Goal: Information Seeking & Learning: Learn about a topic

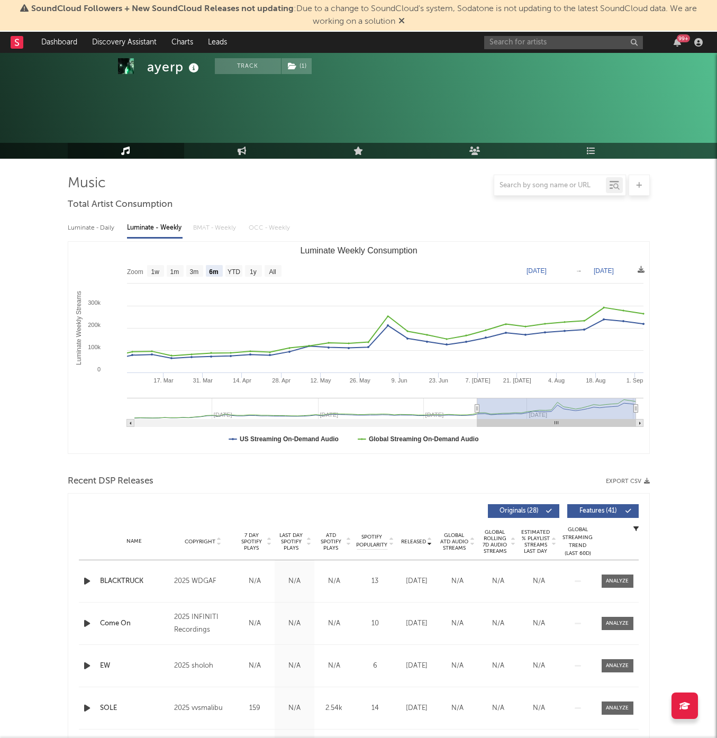
select select "6m"
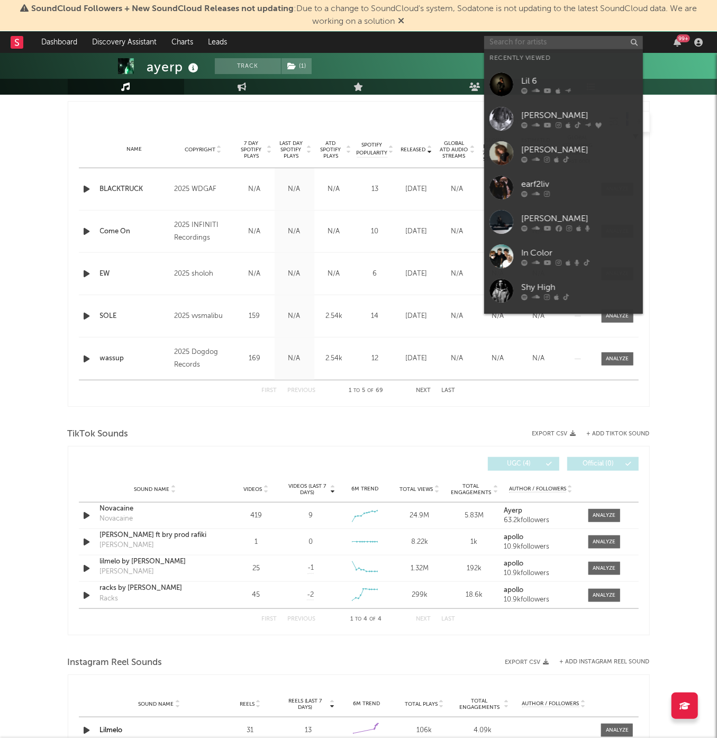
click at [551, 41] on input "text" at bounding box center [563, 42] width 159 height 13
paste input "https://open.spotify.com/artist/43nTGwHbIvhduiWLZ6hHek?si=IfrVFr4DR1qU4UfwVl-0PA"
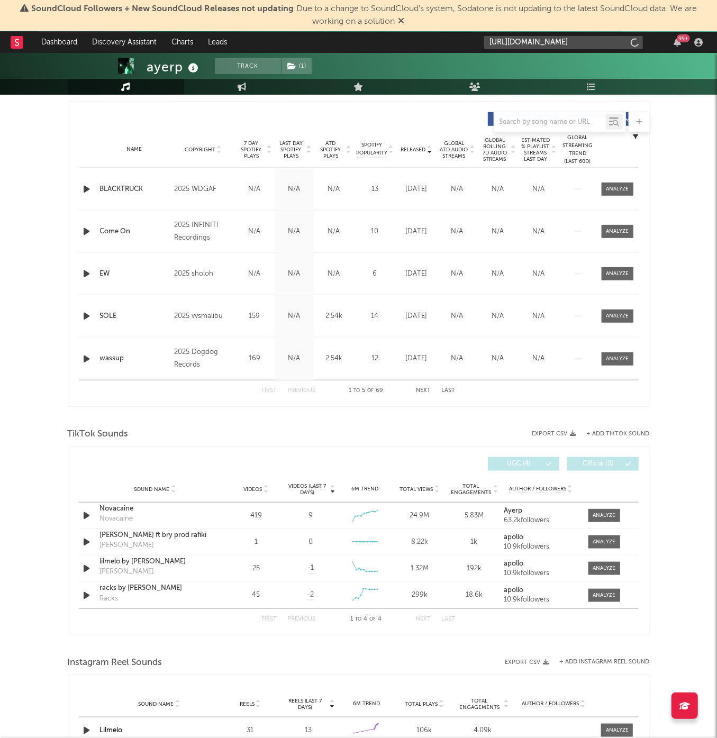
type input "https://open.spotify.com/artist/43nTGwHbIvhduiWLZ6hHek?si=IfrVFr4DR1qU4UfwVl-0PA"
click at [549, 65] on div "heygwuapo" at bounding box center [579, 66] width 116 height 13
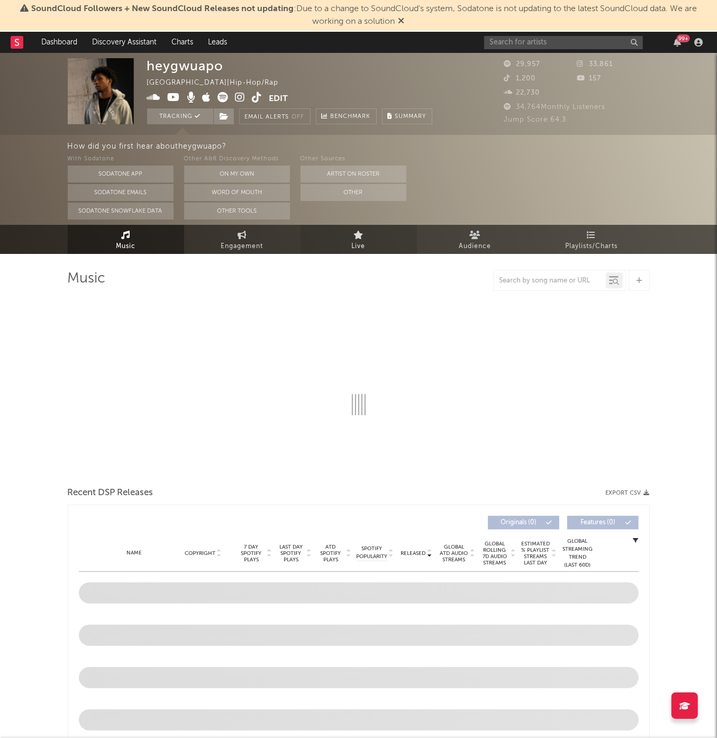
select select "6m"
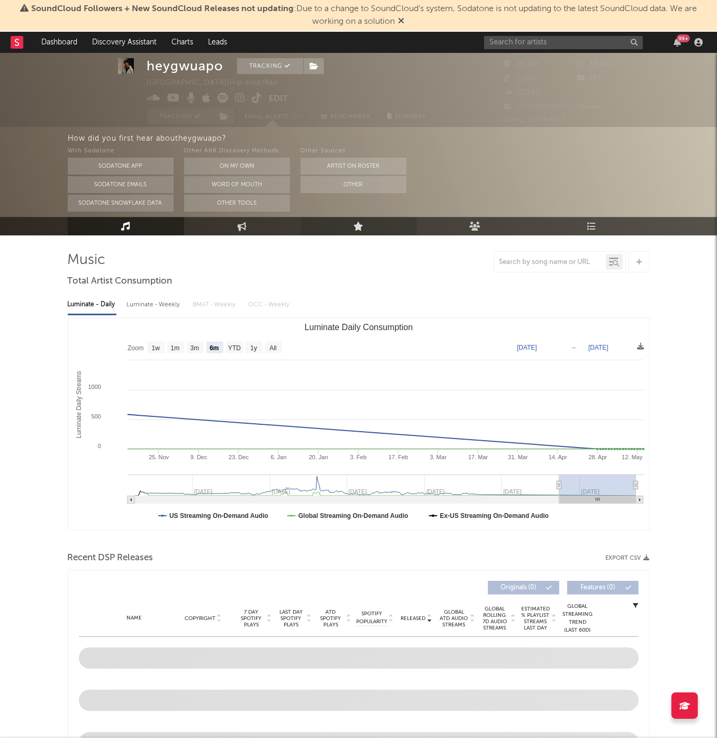
scroll to position [26, 0]
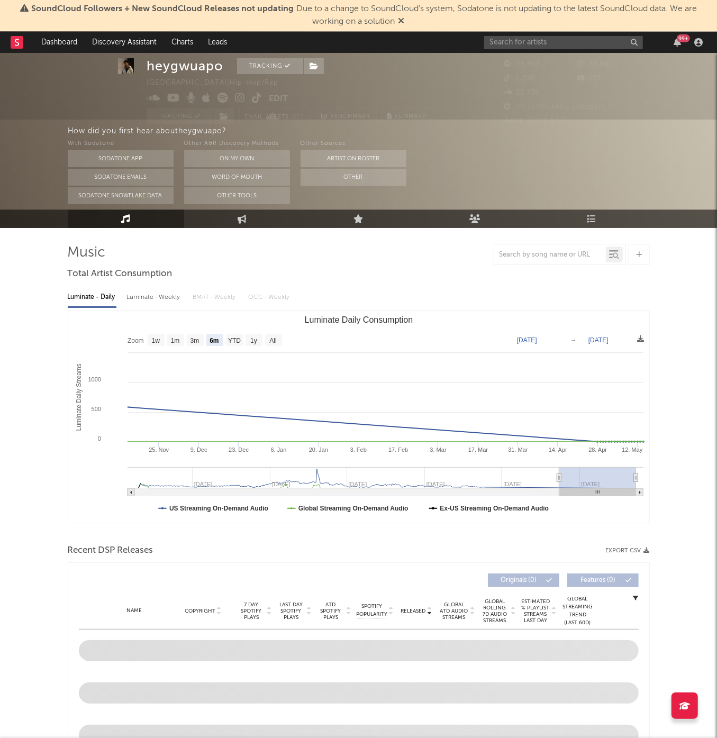
click at [134, 302] on div "Luminate - Weekly" at bounding box center [155, 297] width 56 height 18
select select "6m"
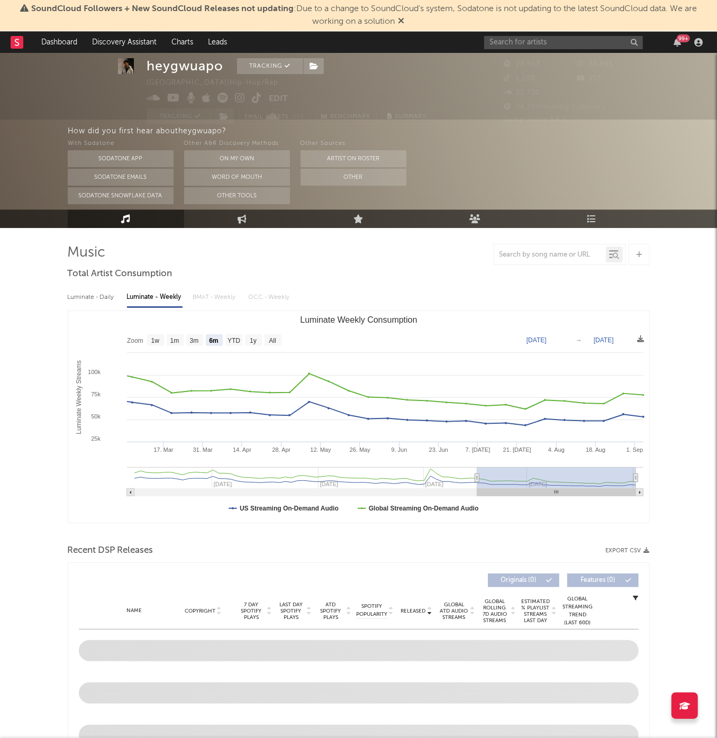
click at [107, 301] on div "Luminate - Daily" at bounding box center [92, 297] width 49 height 18
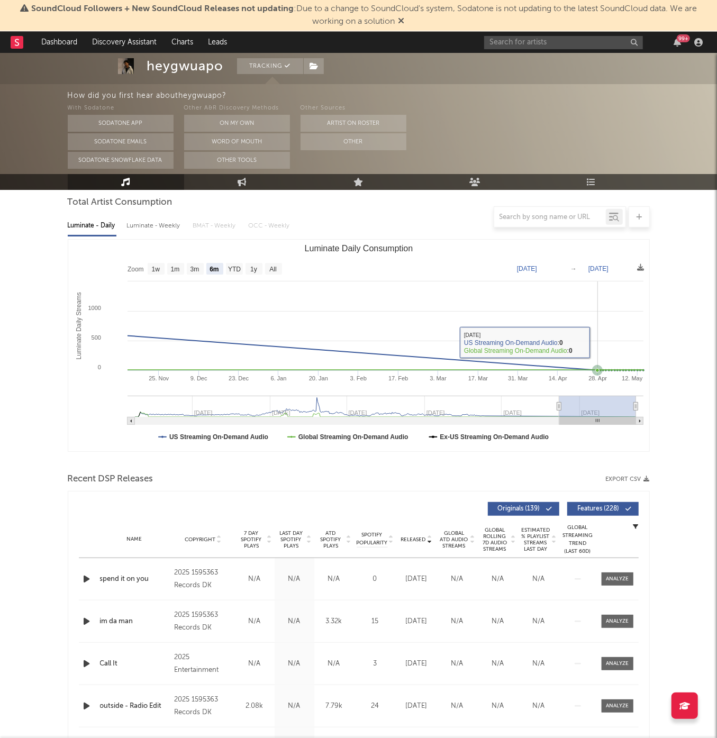
scroll to position [221, 0]
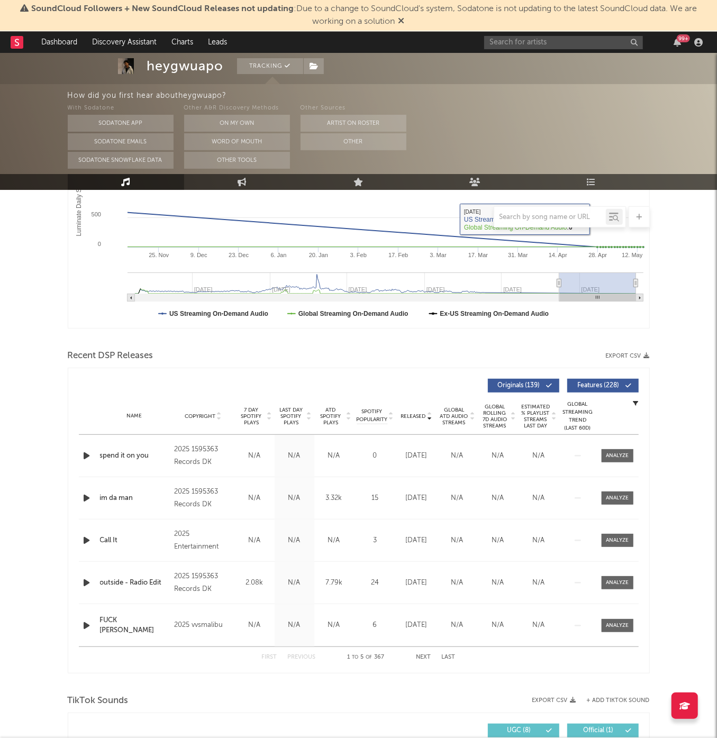
click at [82, 459] on icon "button" at bounding box center [87, 455] width 11 height 13
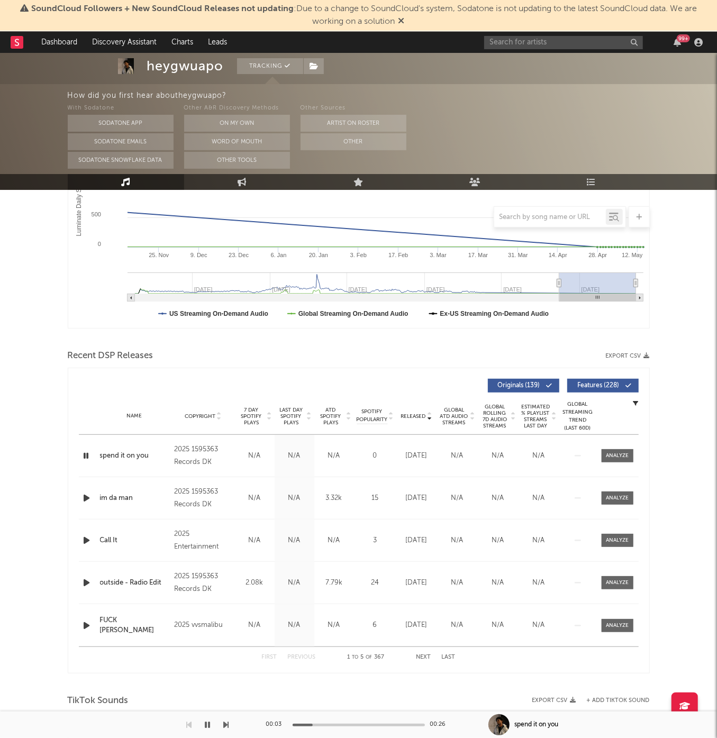
click at [88, 499] on icon "button" at bounding box center [87, 498] width 11 height 13
click at [88, 499] on icon "button" at bounding box center [87, 498] width 10 height 13
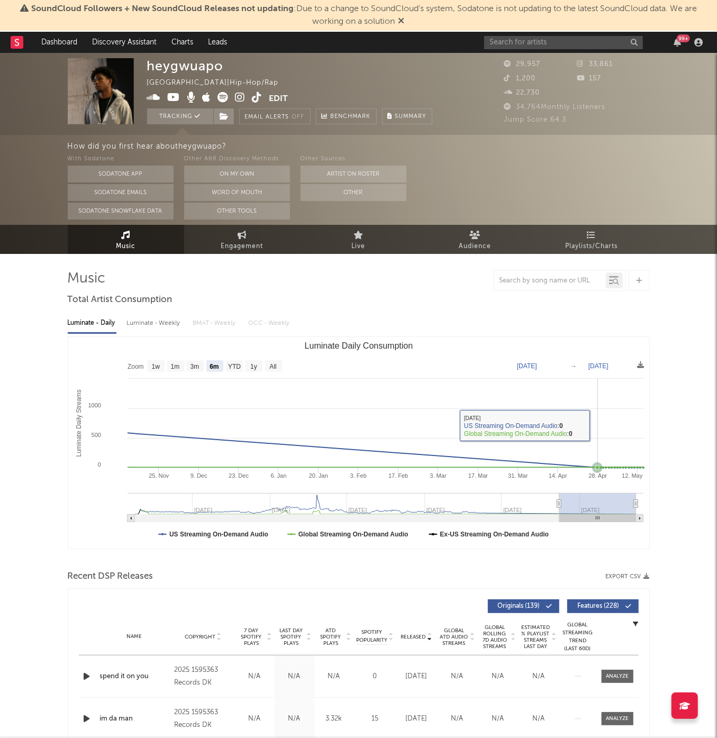
scroll to position [0, 0]
click at [153, 366] on text "1w" at bounding box center [155, 367] width 8 height 7
select select "1w"
type input "2025-05-08"
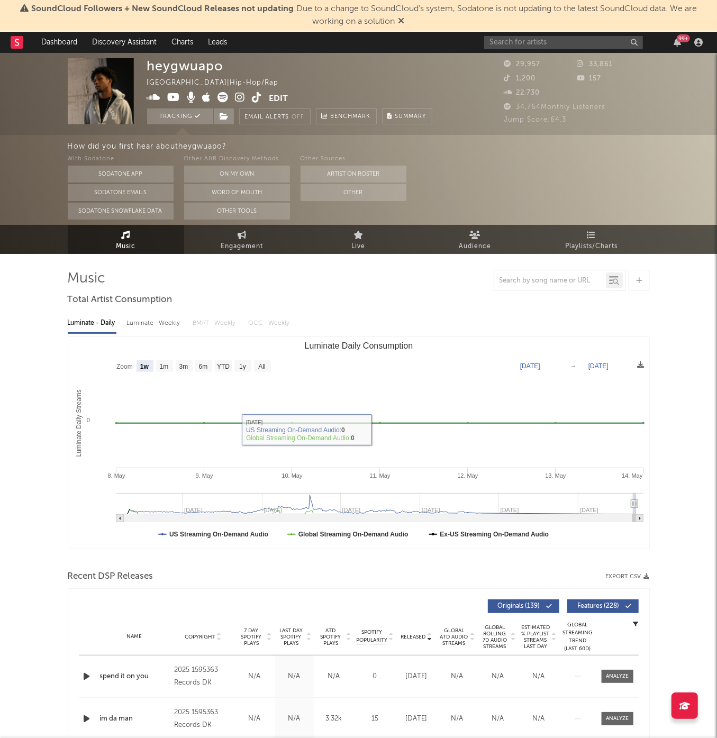
click at [329, 59] on div "heygwuapo United States | Hip-Hop/Rap Edit Tracking Email Alerts Off Benchmark …" at bounding box center [289, 91] width 285 height 66
click at [496, 41] on input "text" at bounding box center [563, 42] width 159 height 13
click at [537, 45] on input "[PERSON_NAME]" at bounding box center [563, 42] width 159 height 13
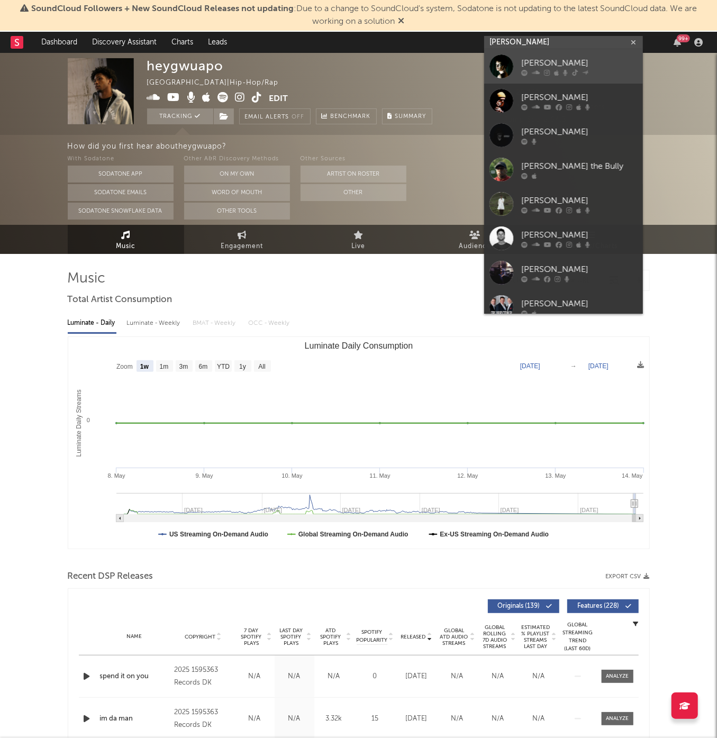
type input "[PERSON_NAME]"
click at [537, 56] on link "[PERSON_NAME]" at bounding box center [563, 66] width 159 height 34
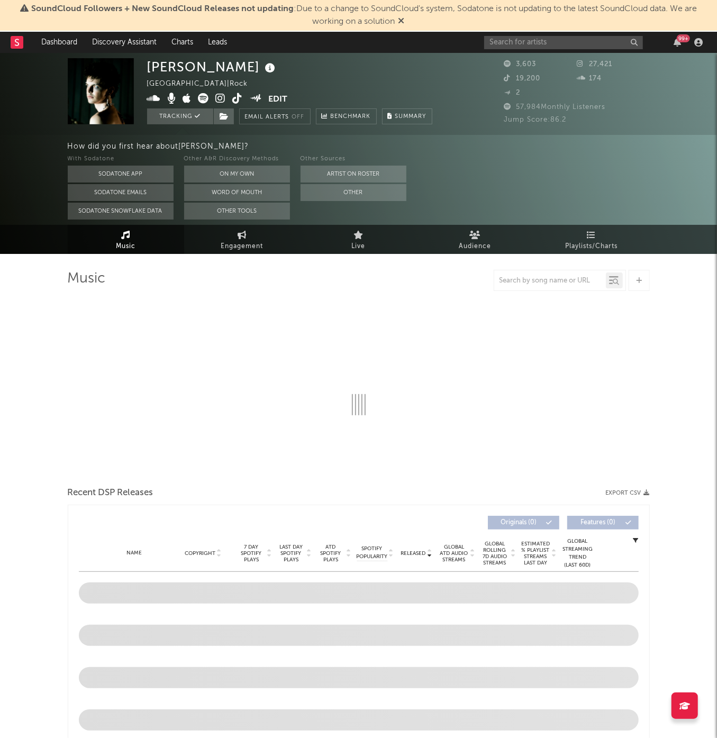
select select "1w"
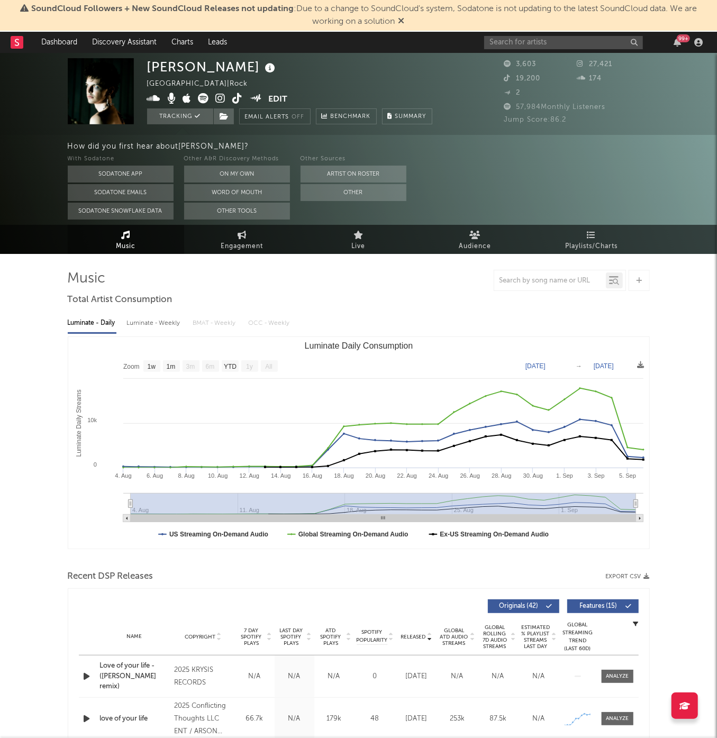
scroll to position [24, 0]
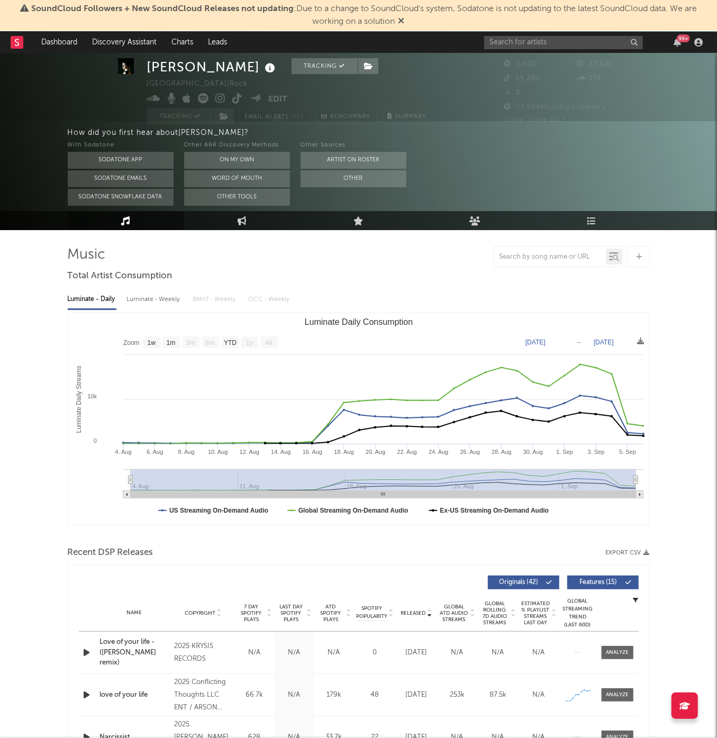
click at [140, 298] on div "Luminate - Weekly" at bounding box center [155, 300] width 56 height 18
select select "1w"
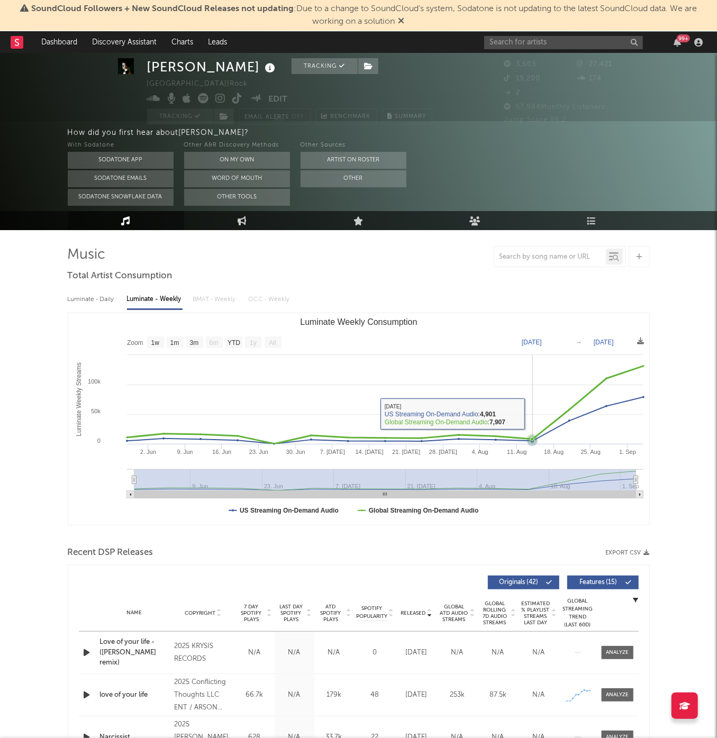
click at [533, 424] on rect "Luminate Weekly Consumption" at bounding box center [358, 419] width 581 height 212
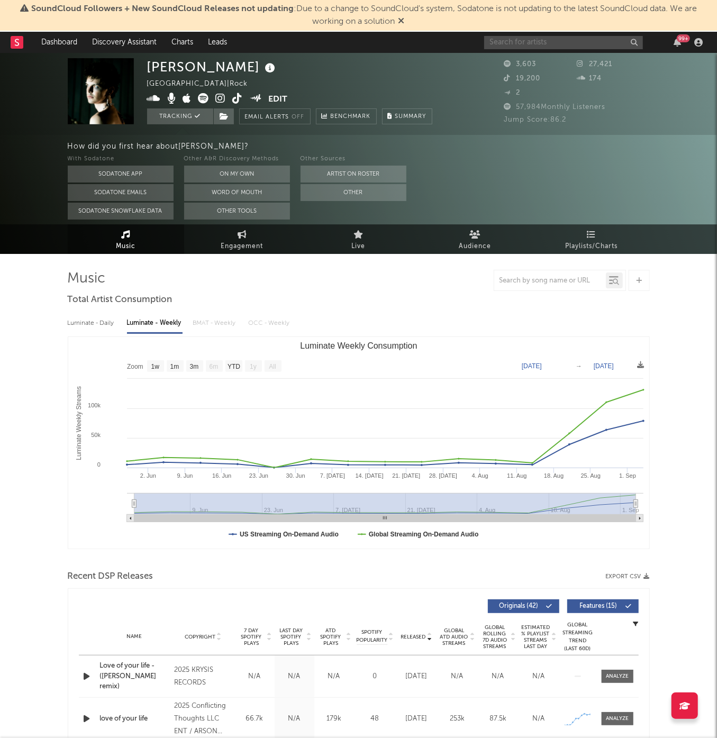
scroll to position [0, 0]
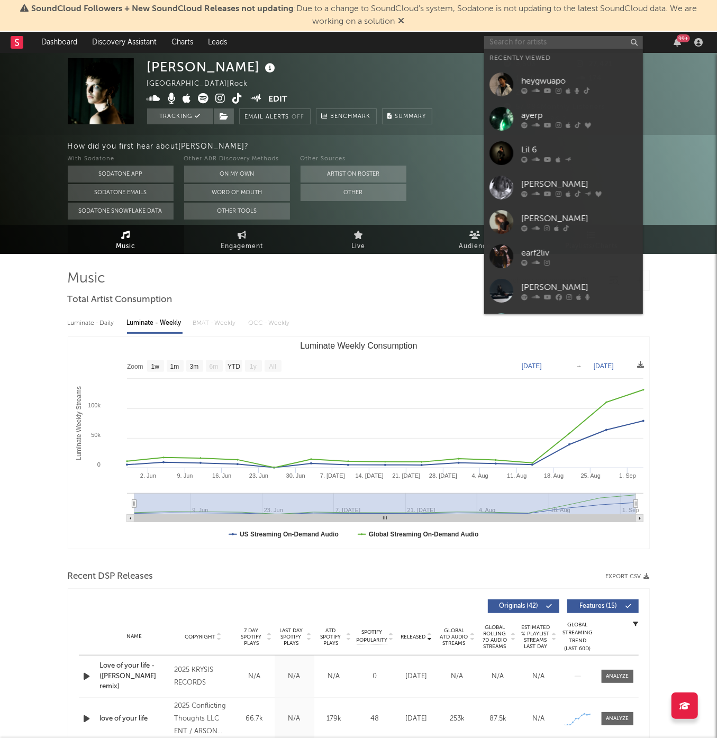
click at [565, 41] on input "text" at bounding box center [563, 42] width 159 height 13
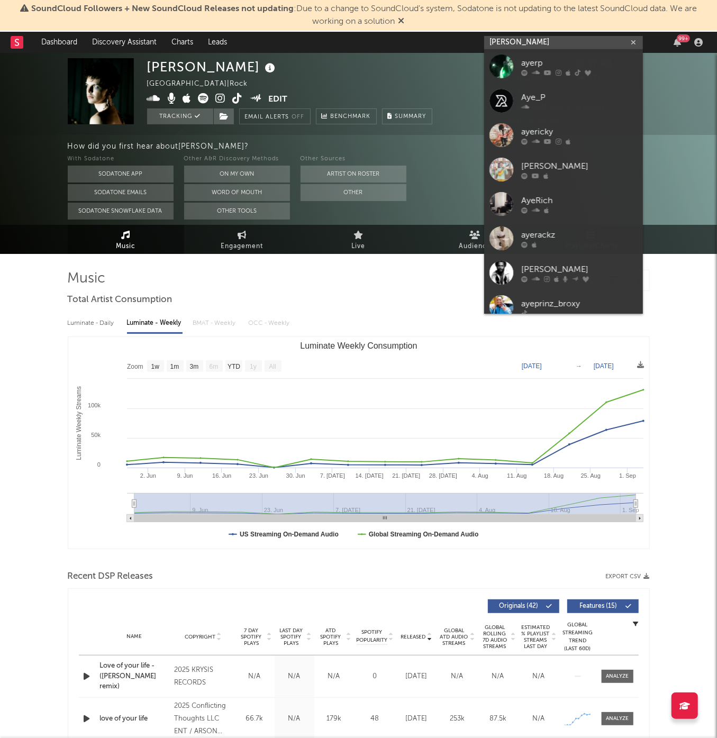
type input "ayers"
drag, startPoint x: 565, startPoint y: 41, endPoint x: 621, endPoint y: 60, distance: 59.4
click at [621, 60] on div "ayerp" at bounding box center [579, 63] width 116 height 13
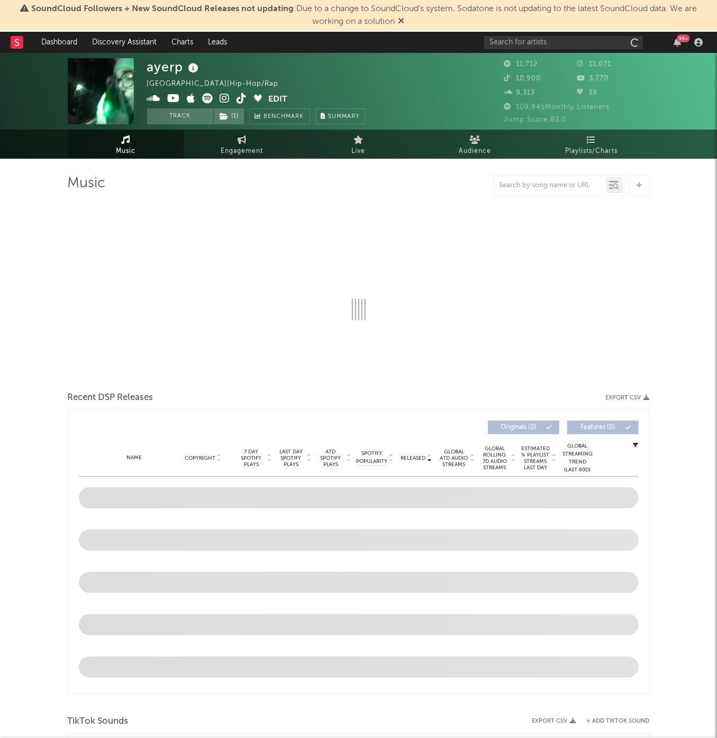
select select "6m"
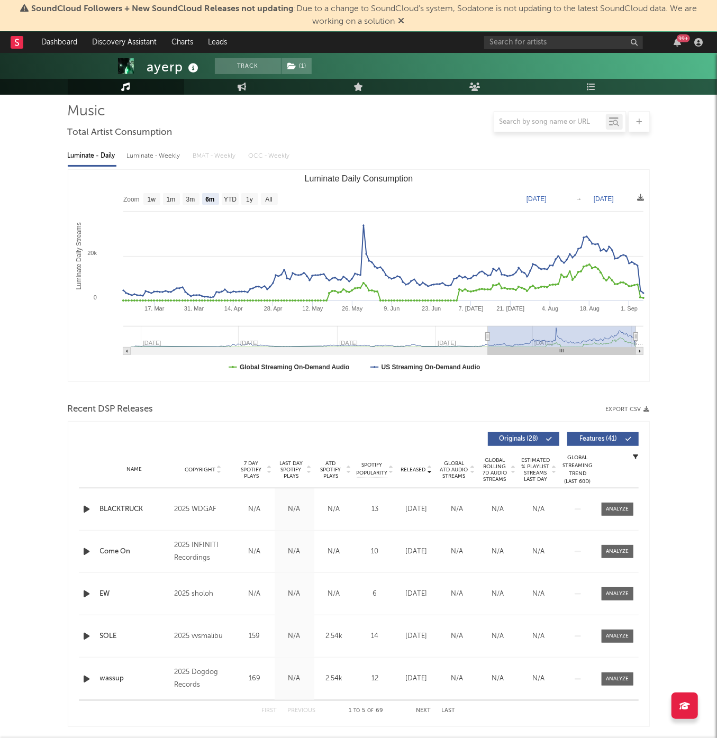
scroll to position [76, 0]
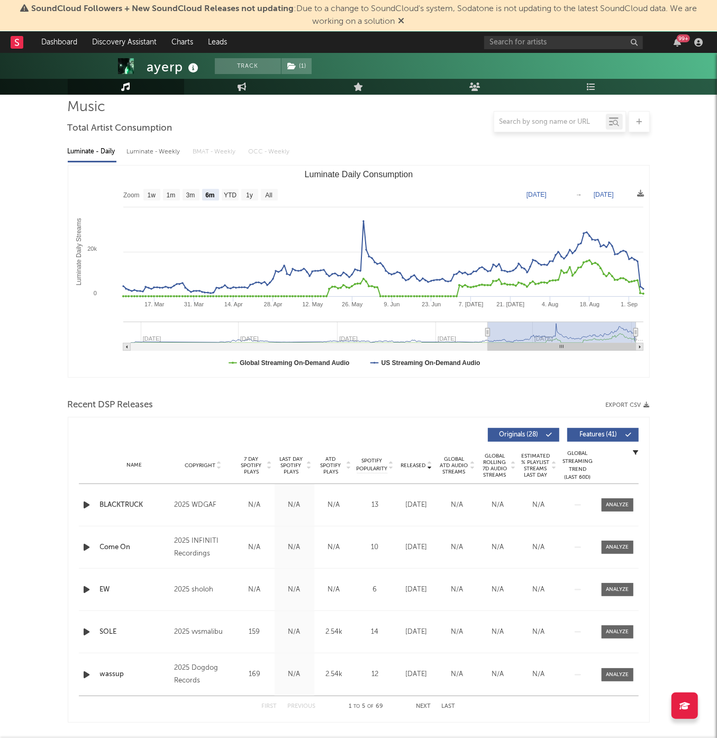
click at [417, 464] on span "Released" at bounding box center [413, 466] width 25 height 6
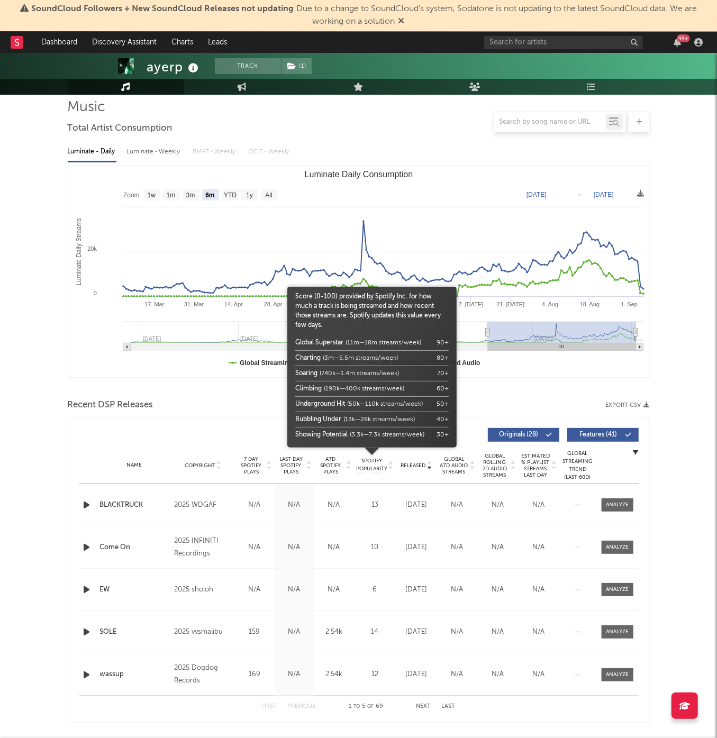
click at [375, 463] on span "Spotify Popularity" at bounding box center [371, 465] width 31 height 16
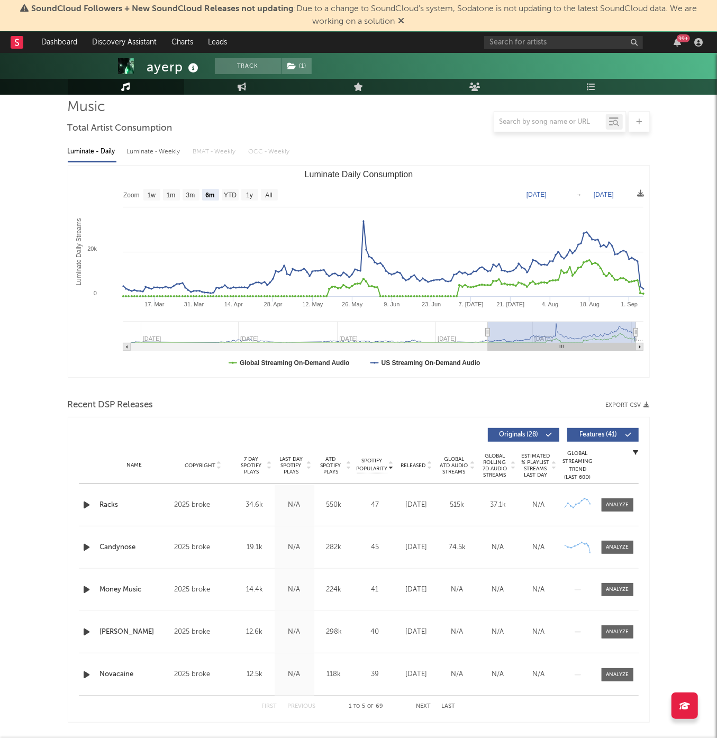
click at [93, 506] on div at bounding box center [88, 505] width 13 height 13
click at [77, 502] on div "Spotify Popularity Copyright 7 Day Spotify Plays Last Day Spotify Plays ATD Spo…" at bounding box center [359, 570] width 582 height 306
click at [82, 502] on icon "button" at bounding box center [87, 505] width 11 height 13
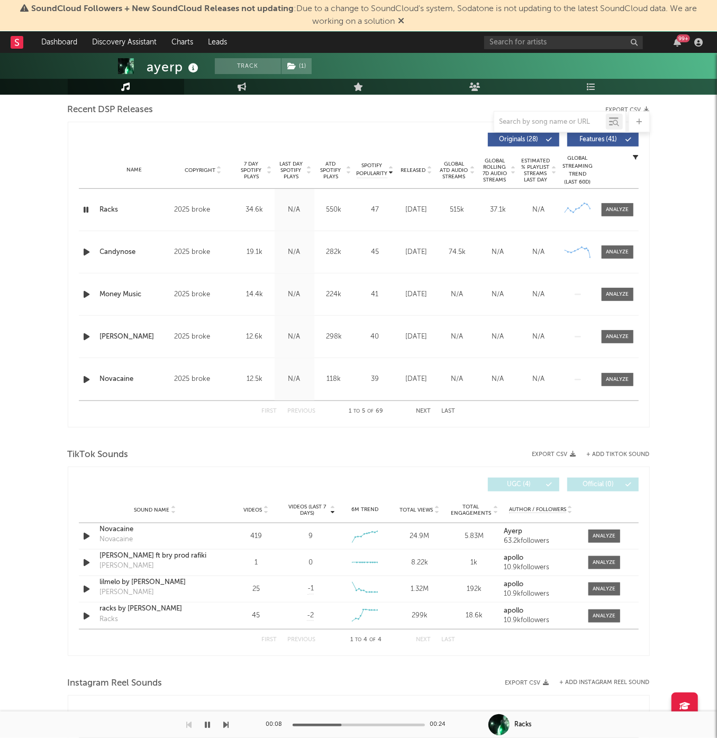
scroll to position [365, 0]
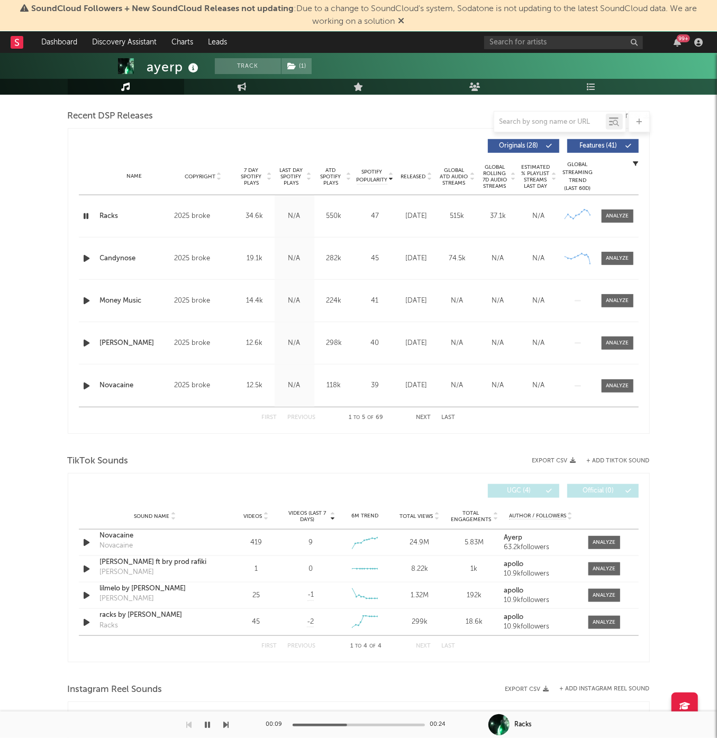
click at [419, 417] on button "Next" at bounding box center [424, 418] width 15 height 6
click at [90, 213] on icon "button" at bounding box center [87, 216] width 11 height 13
click at [270, 417] on button "First" at bounding box center [269, 418] width 15 height 6
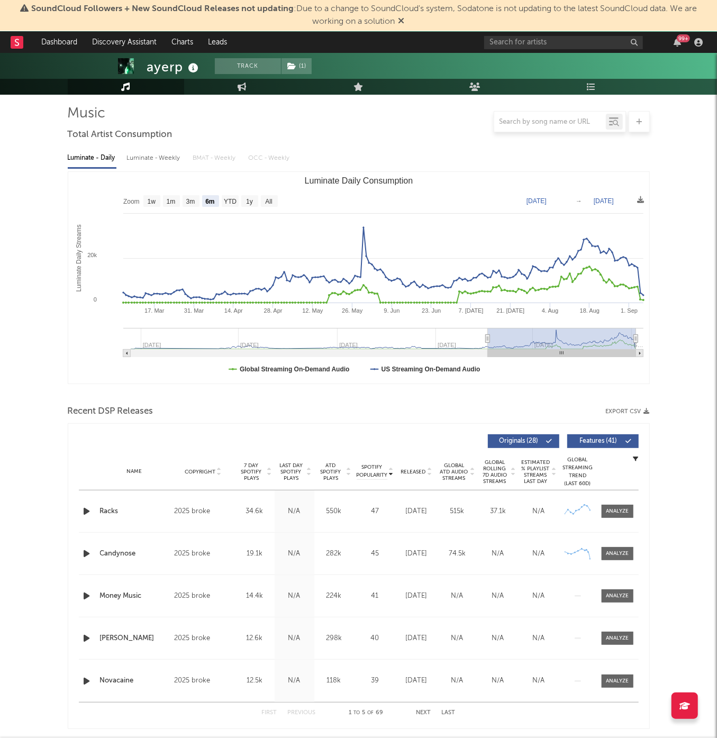
scroll to position [75, 0]
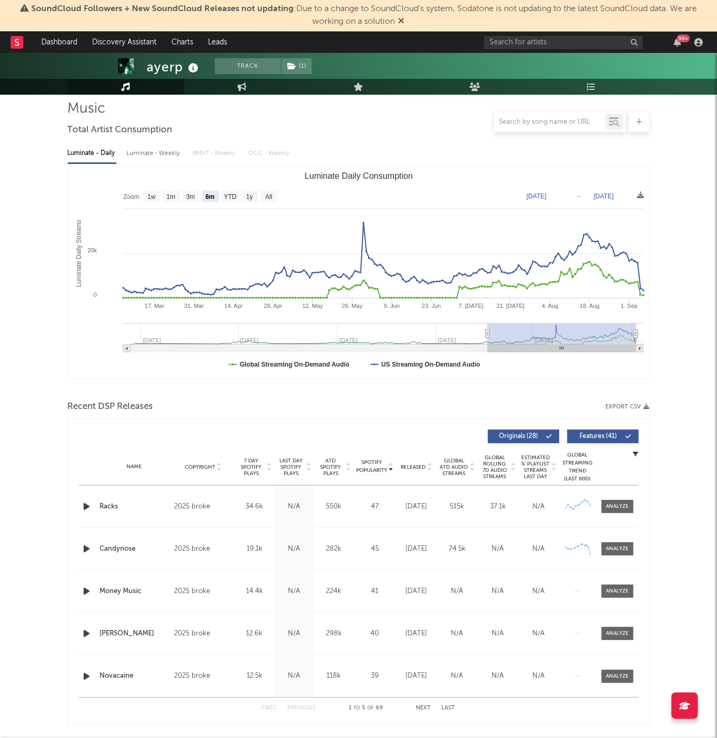
click at [90, 505] on icon "button" at bounding box center [87, 506] width 11 height 13
click at [87, 550] on icon "button" at bounding box center [87, 548] width 11 height 13
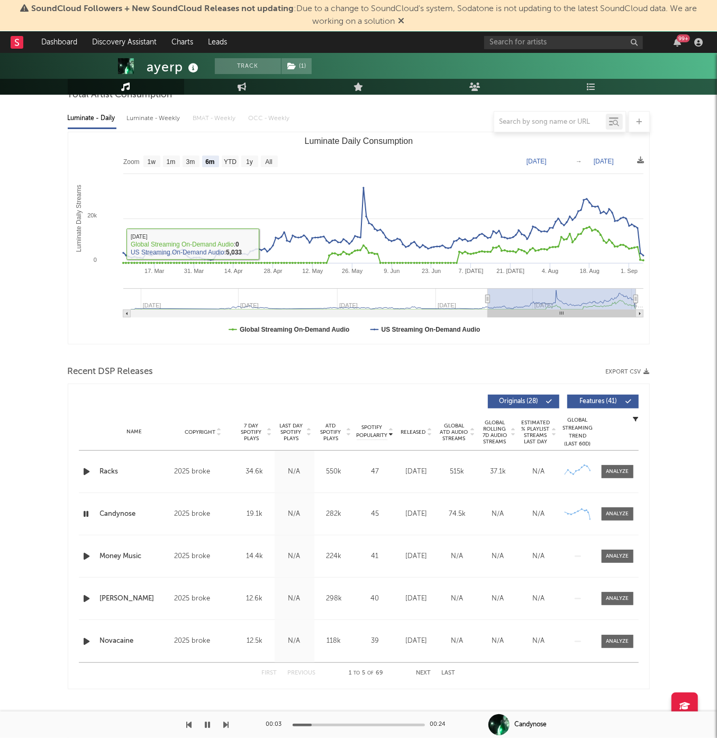
scroll to position [198, 0]
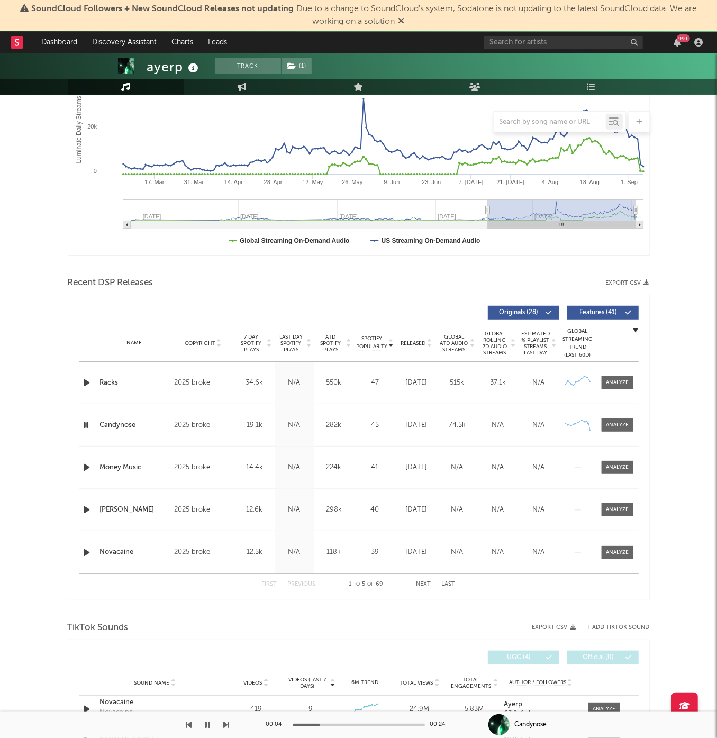
click at [86, 461] on icon "button" at bounding box center [87, 467] width 11 height 13
click at [87, 505] on icon "button" at bounding box center [87, 509] width 11 height 13
click at [84, 510] on icon "button" at bounding box center [87, 509] width 10 height 13
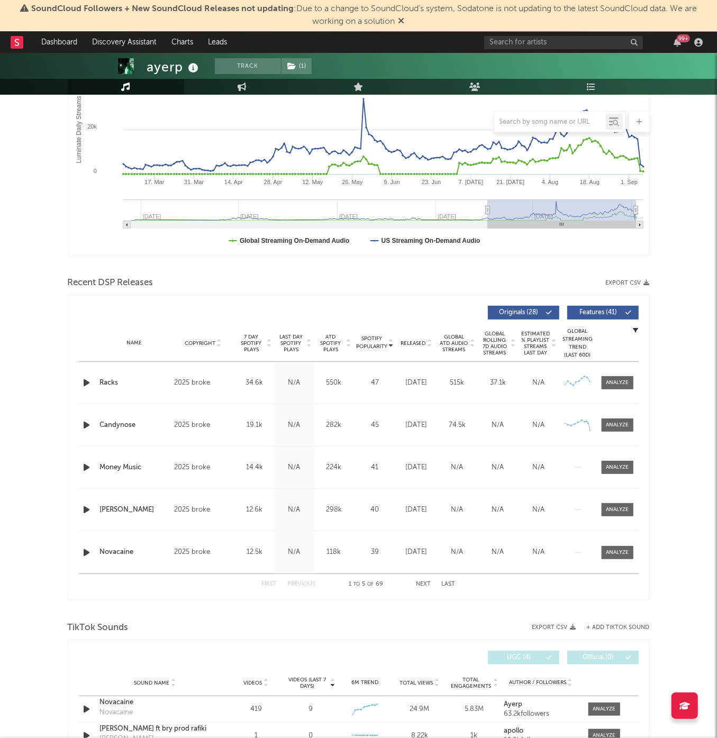
click at [84, 510] on icon "button" at bounding box center [87, 509] width 11 height 13
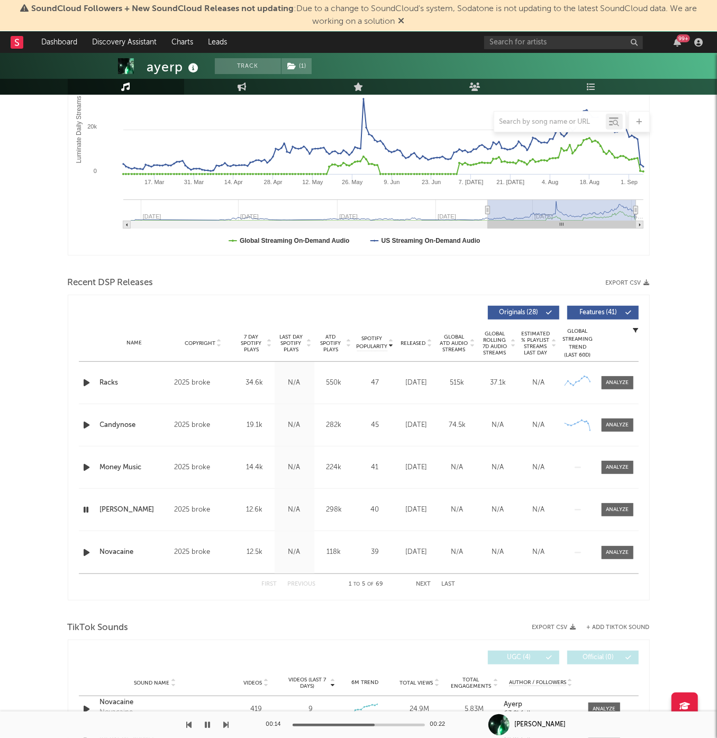
click at [84, 509] on icon "button" at bounding box center [87, 509] width 10 height 13
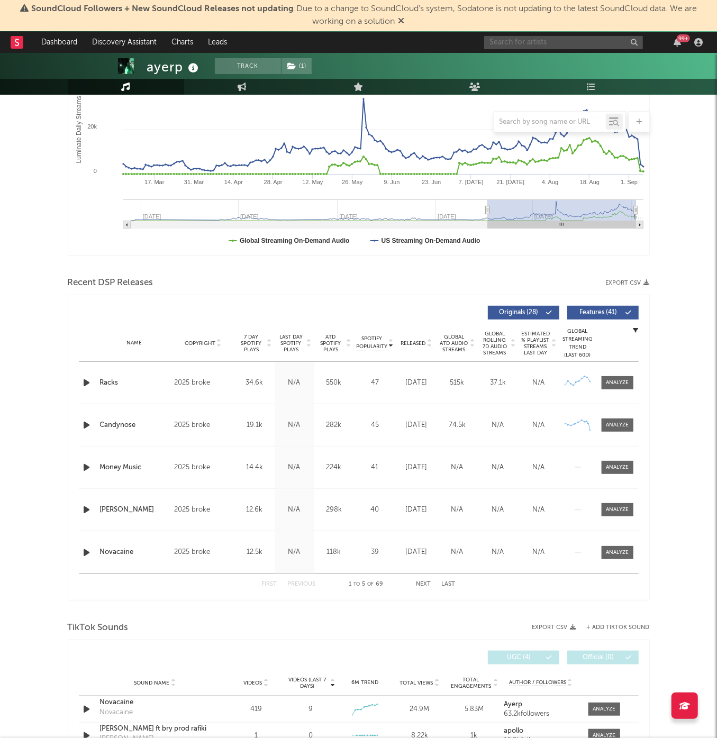
click at [575, 44] on input "text" at bounding box center [563, 42] width 159 height 13
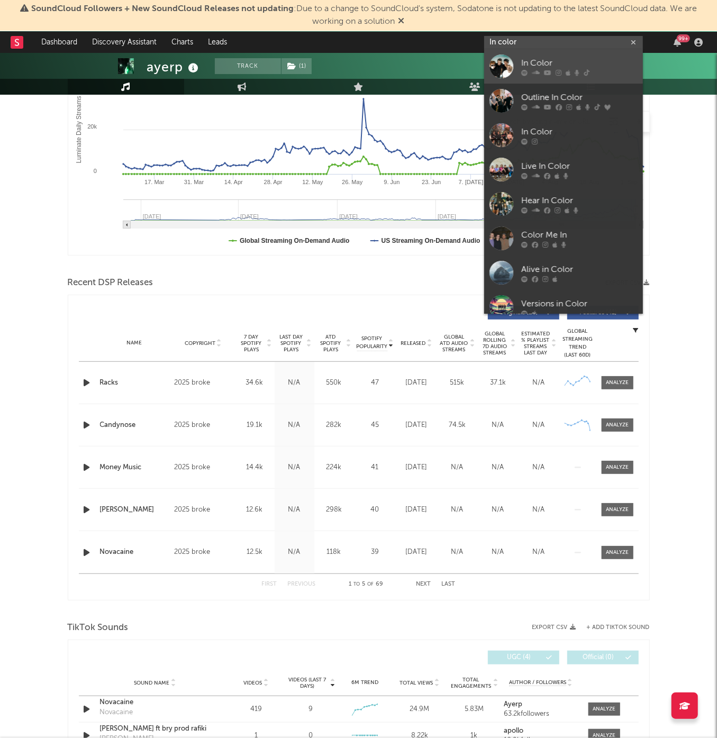
type input "In color"
click at [523, 62] on div "In Color" at bounding box center [579, 63] width 116 height 13
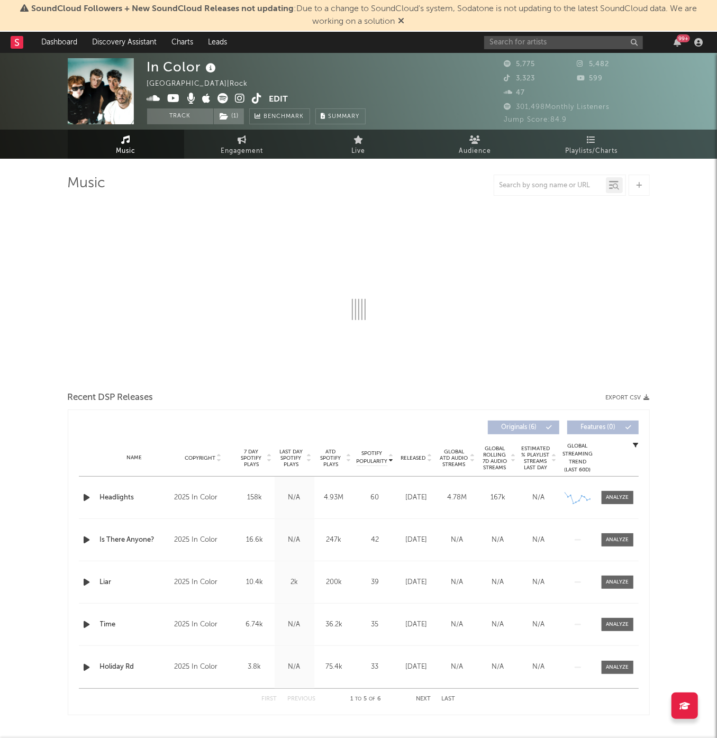
select select "6m"
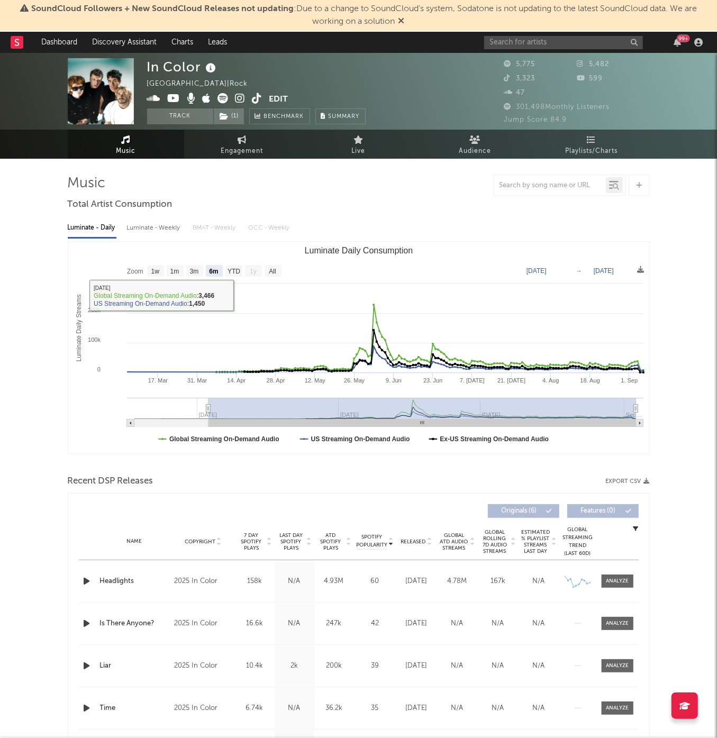
click at [157, 220] on div "Luminate - Weekly" at bounding box center [155, 228] width 56 height 18
select select "6m"
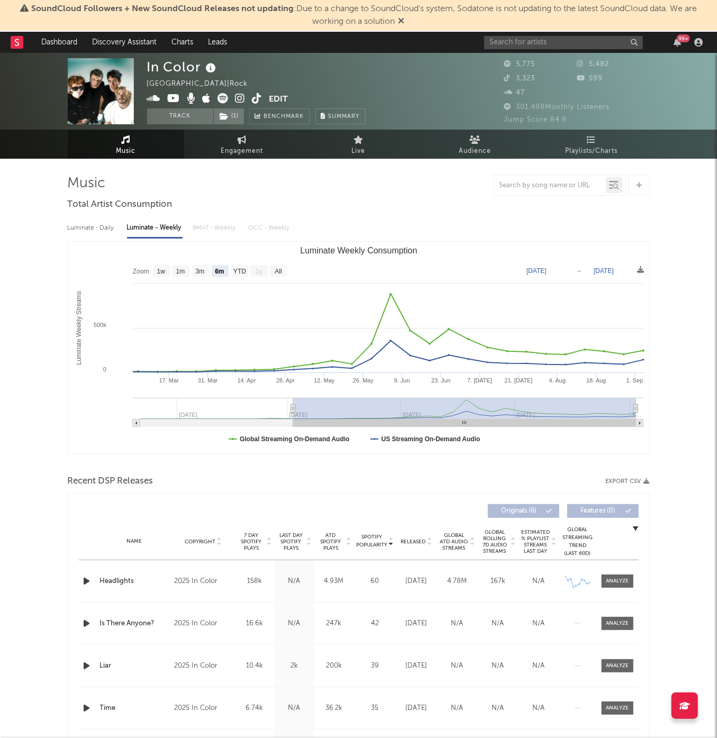
click at [72, 228] on div "Luminate - Daily" at bounding box center [92, 228] width 49 height 18
select select "6m"
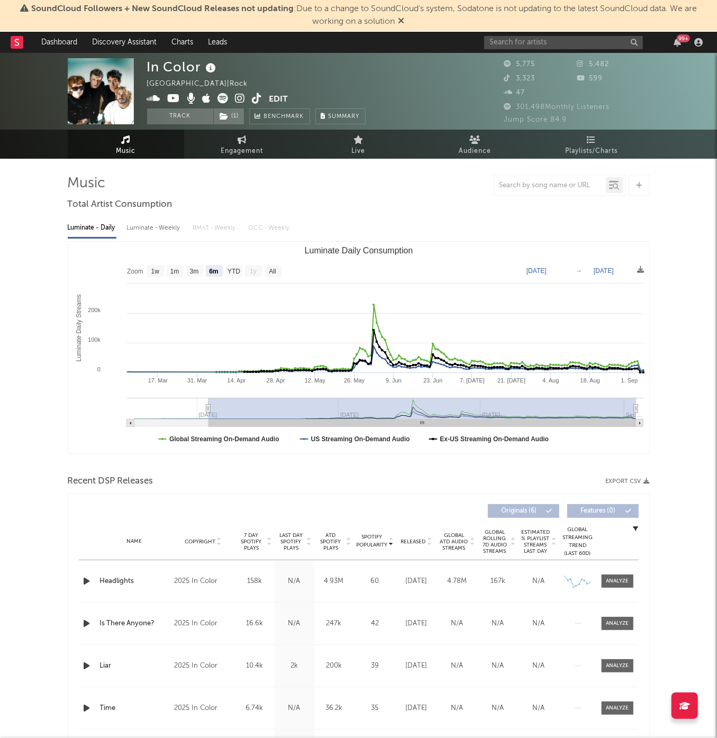
click at [164, 231] on div "Luminate - Weekly" at bounding box center [155, 228] width 56 height 18
select select "6m"
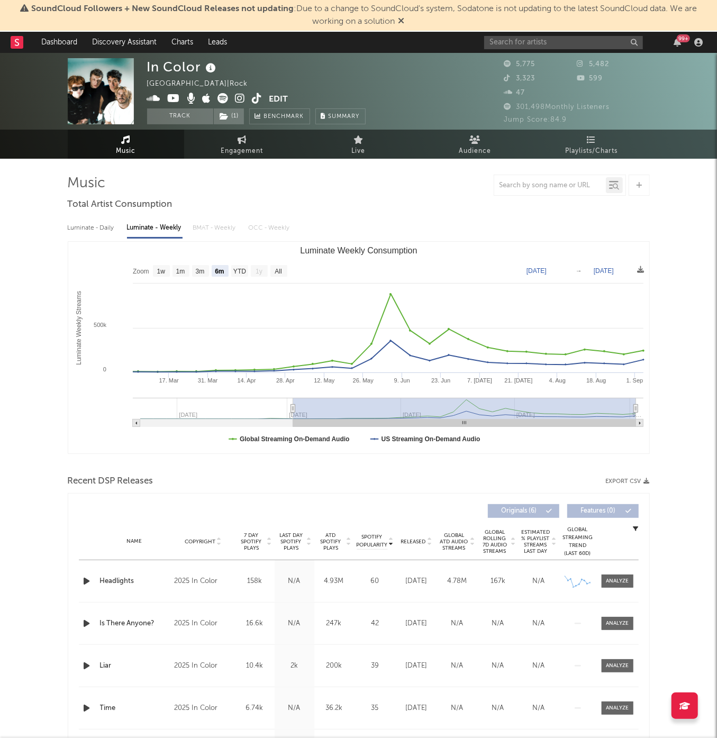
click at [113, 230] on div "Luminate - Daily" at bounding box center [92, 228] width 49 height 18
select select "6m"
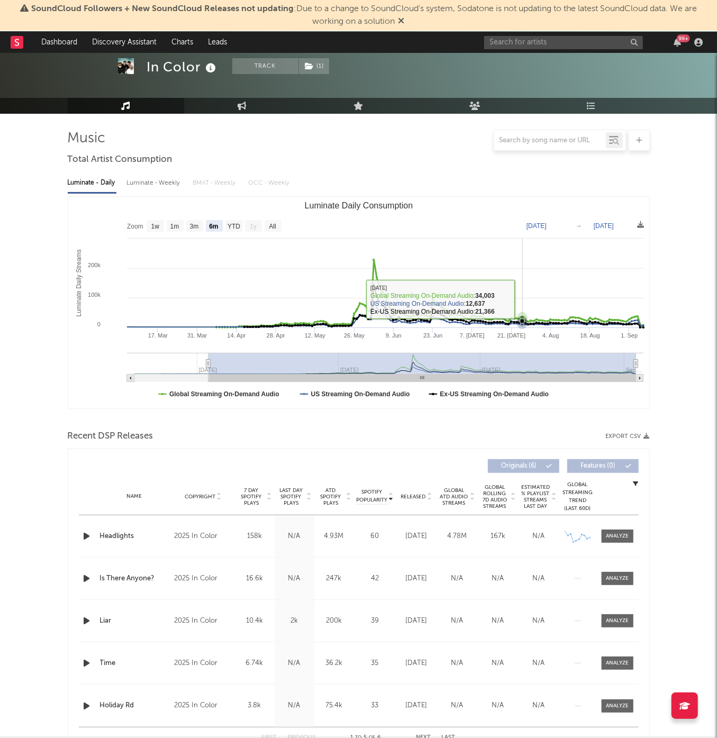
scroll to position [86, 0]
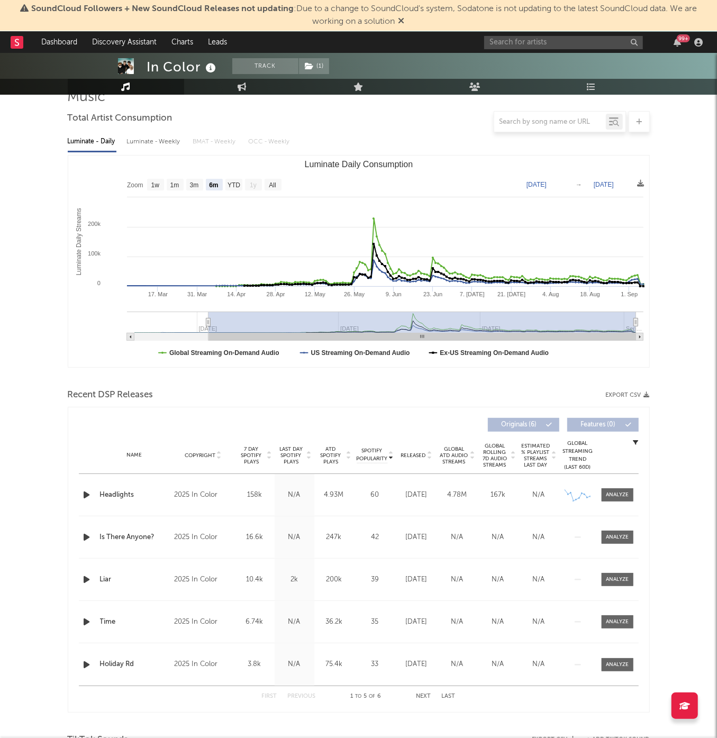
click at [409, 454] on span "Released" at bounding box center [413, 456] width 25 height 6
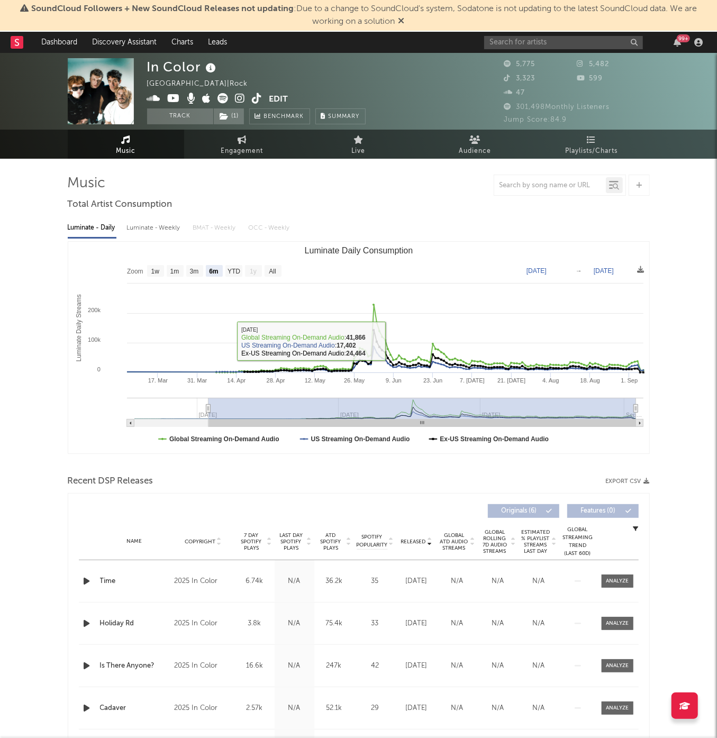
scroll to position [0, 0]
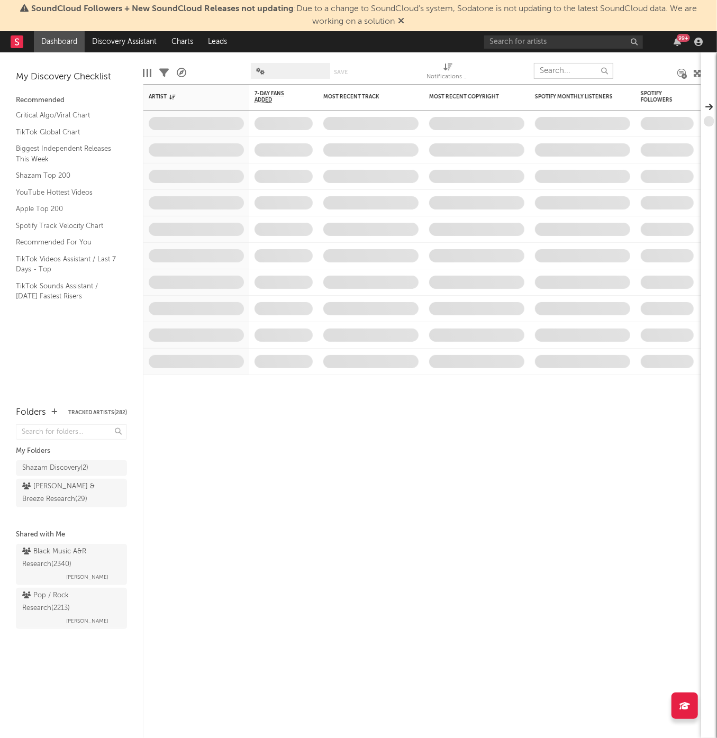
click at [551, 68] on input "text" at bounding box center [573, 71] width 79 height 16
click at [540, 44] on input "text" at bounding box center [563, 41] width 159 height 13
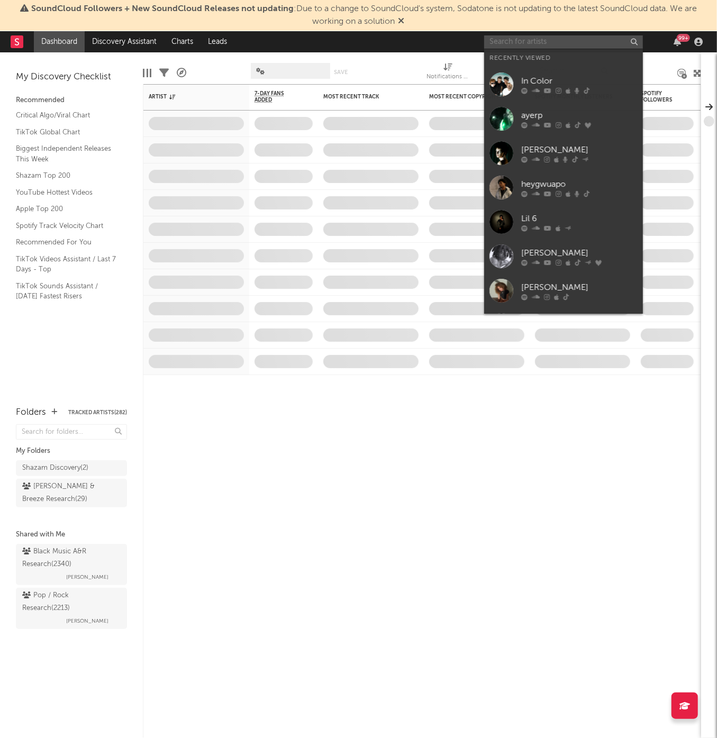
paste input "https://open.spotify.com/album/1a4b9q0HVRG3rwTM8eQK3P?si=kMXRNgWVSPqG-dSCPq2GDA"
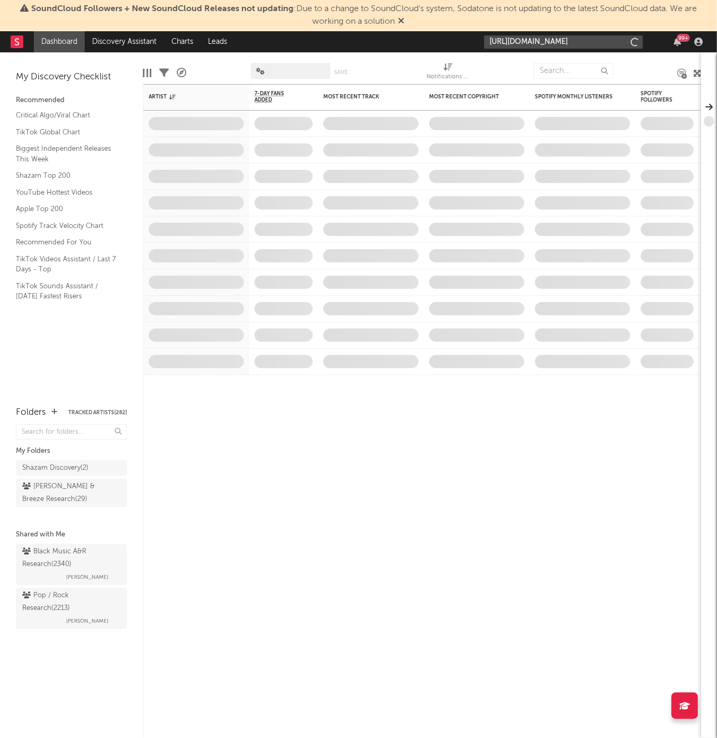
click at [540, 44] on input "https://open.spotify.com/album/1a4b9q0HVRG3rwTM8eQK3P?si=kMXRNgWVSPqG-dSCPq2GDA" at bounding box center [563, 41] width 159 height 13
click at [548, 38] on input "https://open.spotify.com/album/1a4b9q0HVRG3rwTM8eQK3P?si=kMXRNgWVSPqG-dSCPq2GDA" at bounding box center [563, 41] width 159 height 13
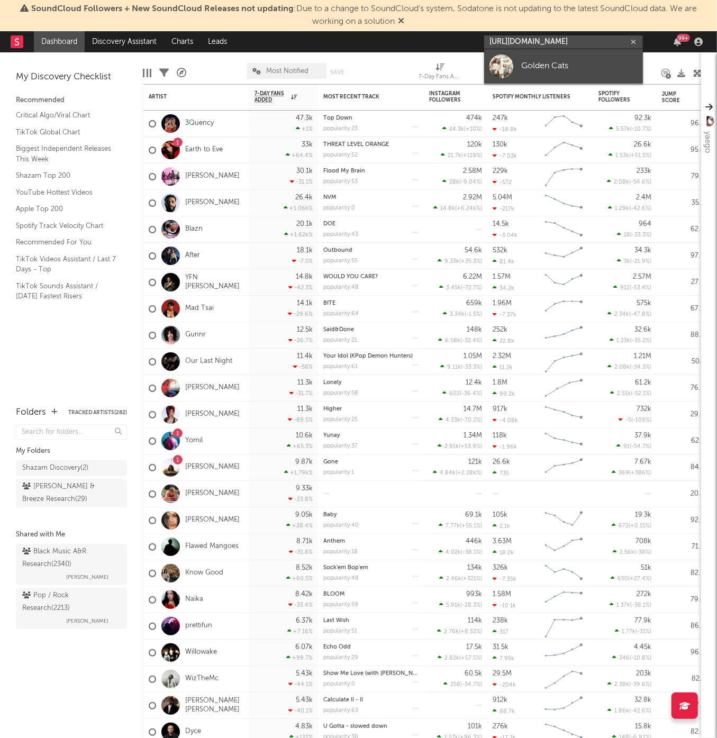
type input "https://open.spotify.com/album/1a4b9q0HVRG3rwTM8eQK3P?si=kMXRNgWVSPqG-dSCPq2GDA"
click at [539, 57] on link "Golden Cats" at bounding box center [563, 66] width 159 height 34
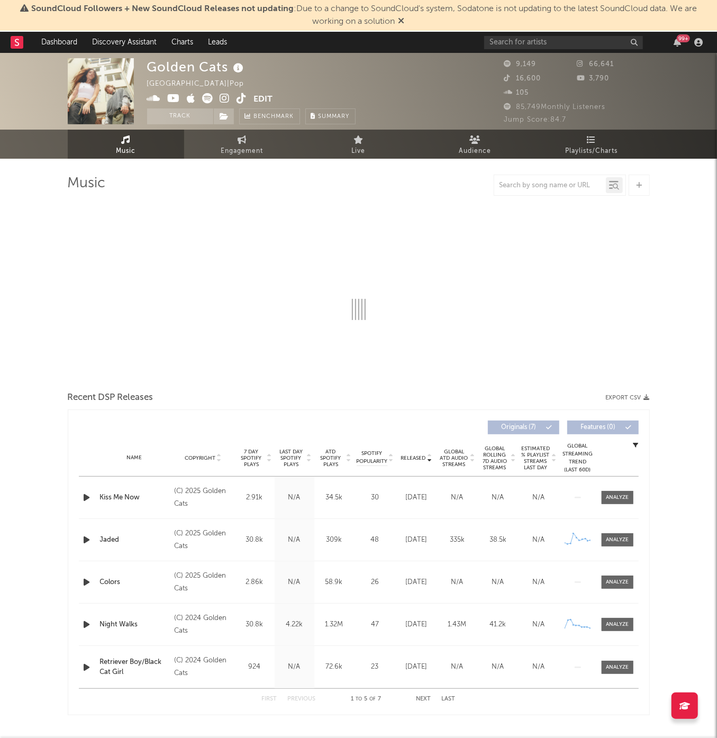
click at [179, 123] on button "Track" at bounding box center [180, 116] width 66 height 16
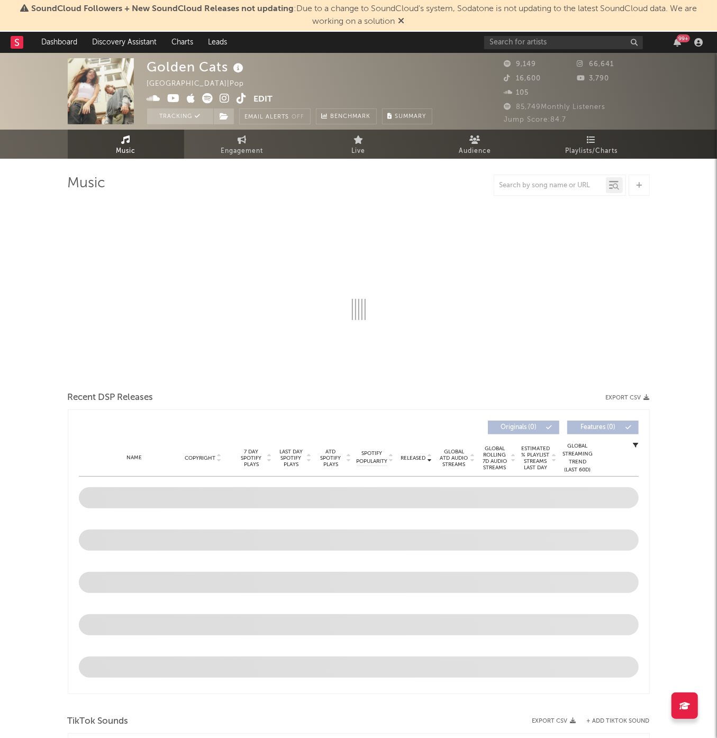
select select "6m"
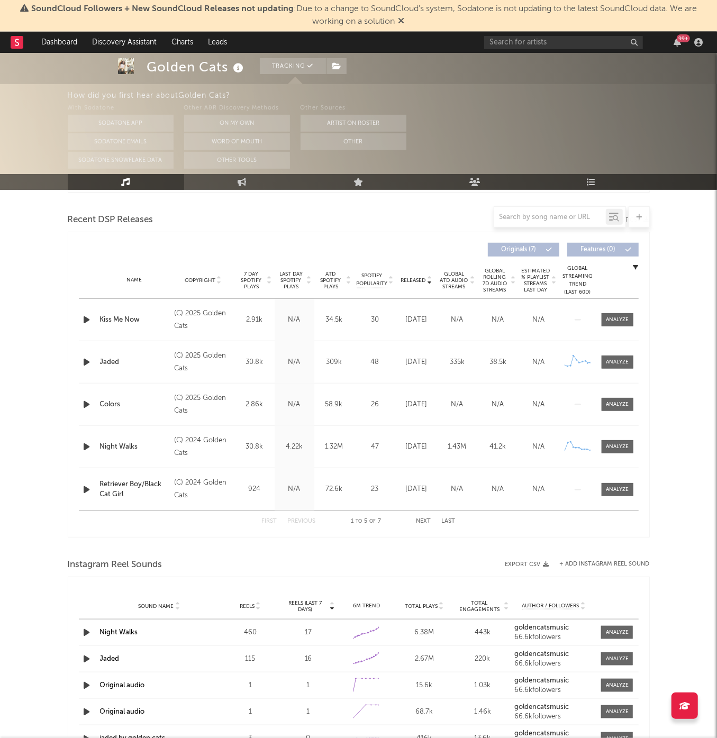
scroll to position [357, 0]
click at [417, 269] on div "Name Copyright Label Album Names Composer Names 7 Day Spotify Plays Last Day Sp…" at bounding box center [359, 280] width 560 height 37
click at [89, 315] on icon "button" at bounding box center [87, 319] width 11 height 13
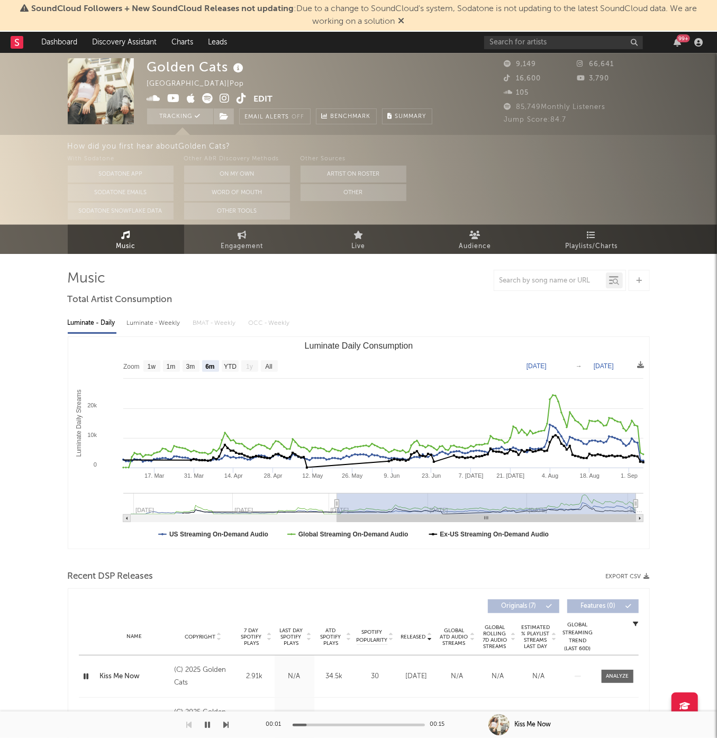
scroll to position [0, 0]
click at [601, 242] on span "Playlists/Charts" at bounding box center [591, 246] width 52 height 13
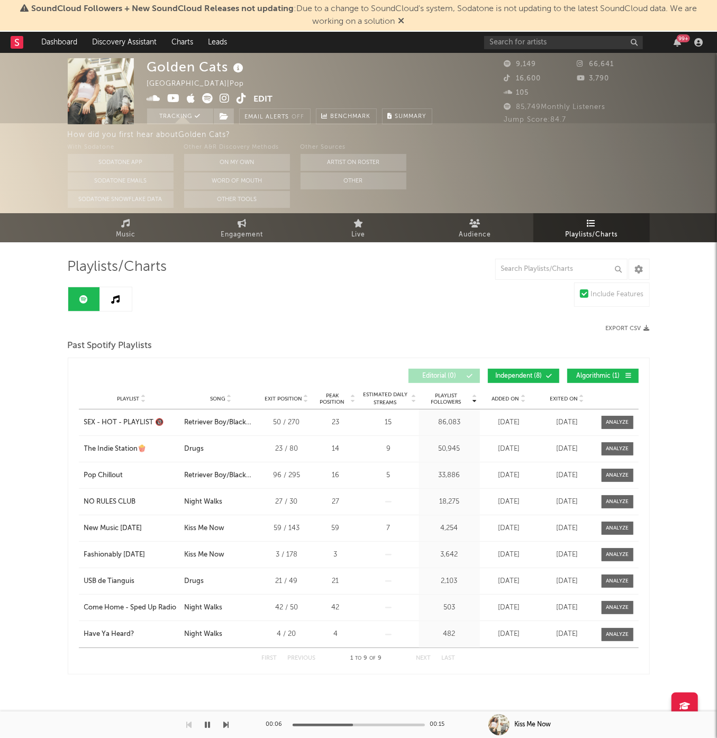
scroll to position [11, 0]
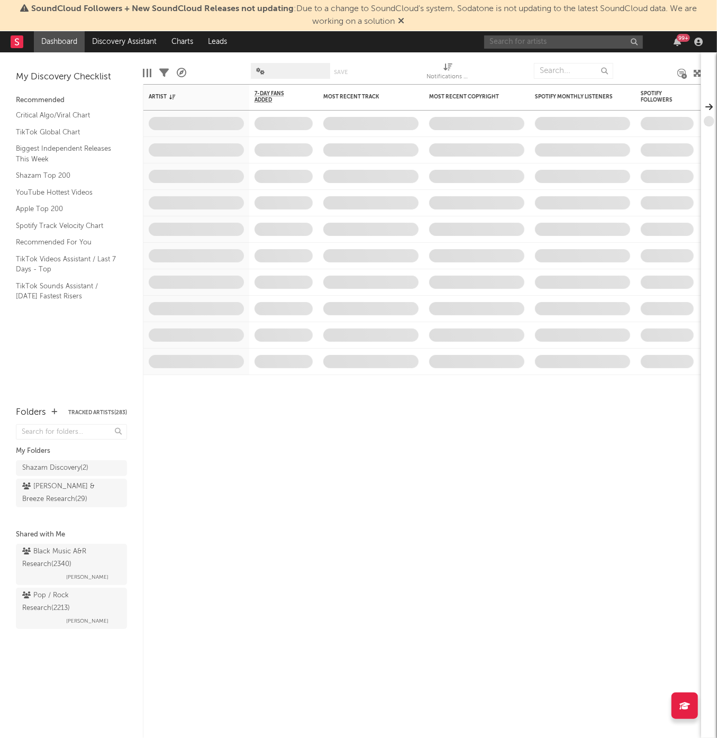
click at [533, 35] on input "text" at bounding box center [563, 41] width 159 height 13
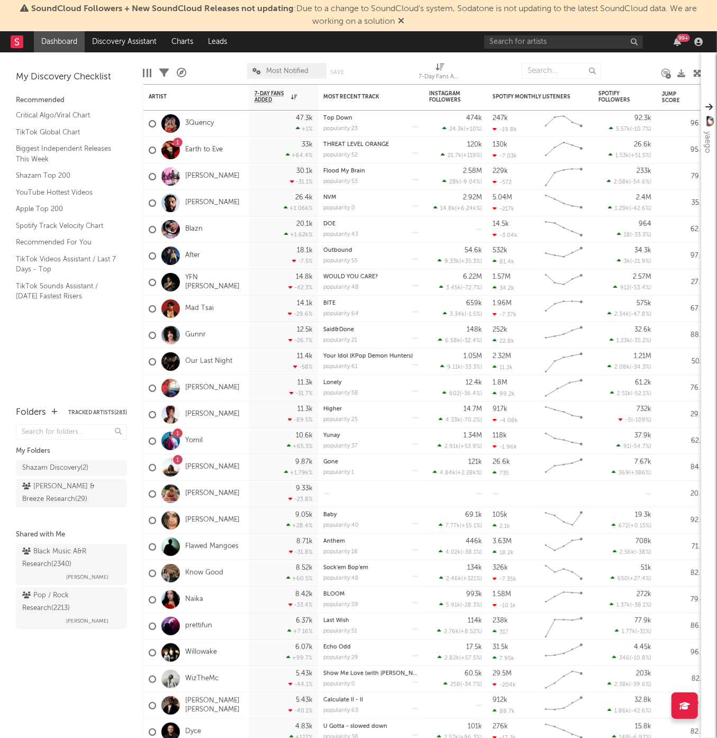
click at [402, 21] on icon at bounding box center [402, 20] width 6 height 8
